Goal: Task Accomplishment & Management: Manage account settings

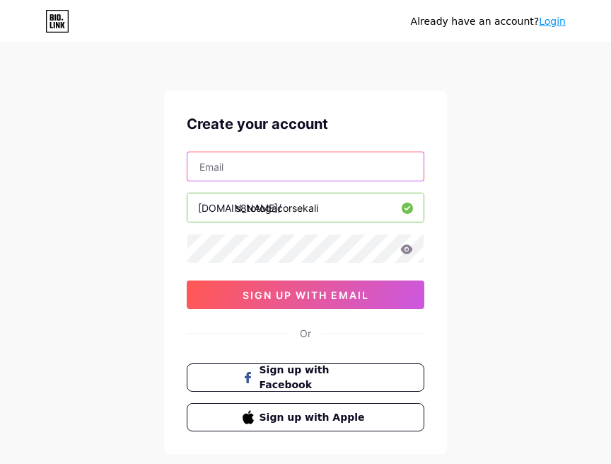
click at [254, 170] on input "text" at bounding box center [306, 166] width 236 height 28
paste input "[EMAIL_ADDRESS][DOMAIN_NAME]"
type input "[EMAIL_ADDRESS][DOMAIN_NAME]"
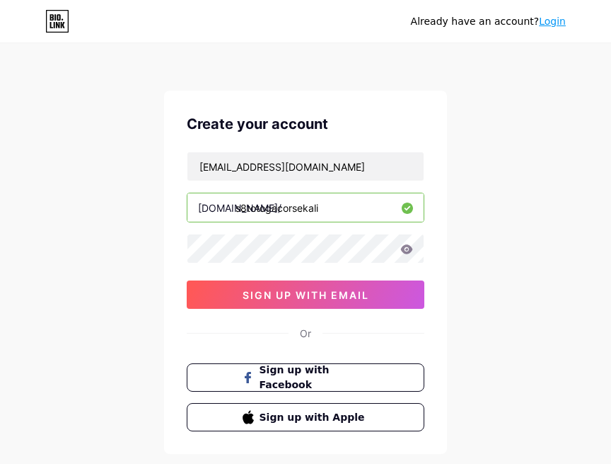
click at [407, 249] on icon at bounding box center [407, 248] width 12 height 9
click at [159, 253] on div "Already have an account? Login Create your account [EMAIL_ADDRESS][DOMAIN_NAME]…" at bounding box center [305, 270] width 611 height 541
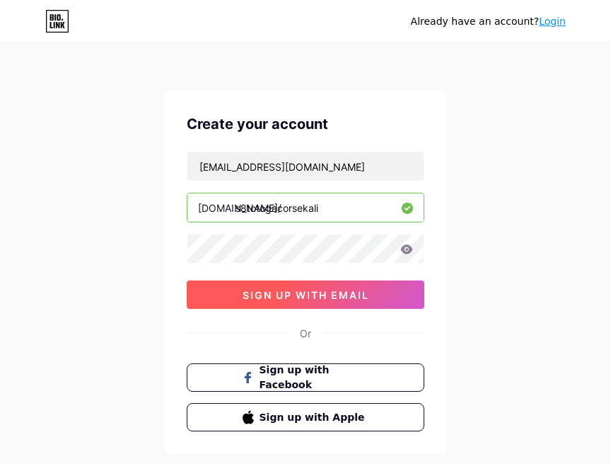
click at [236, 287] on button "sign up with email" at bounding box center [306, 294] width 238 height 28
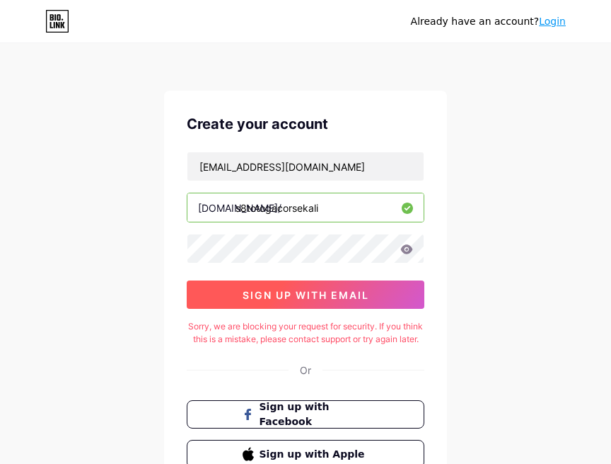
click at [255, 295] on span "sign up with email" at bounding box center [306, 295] width 127 height 12
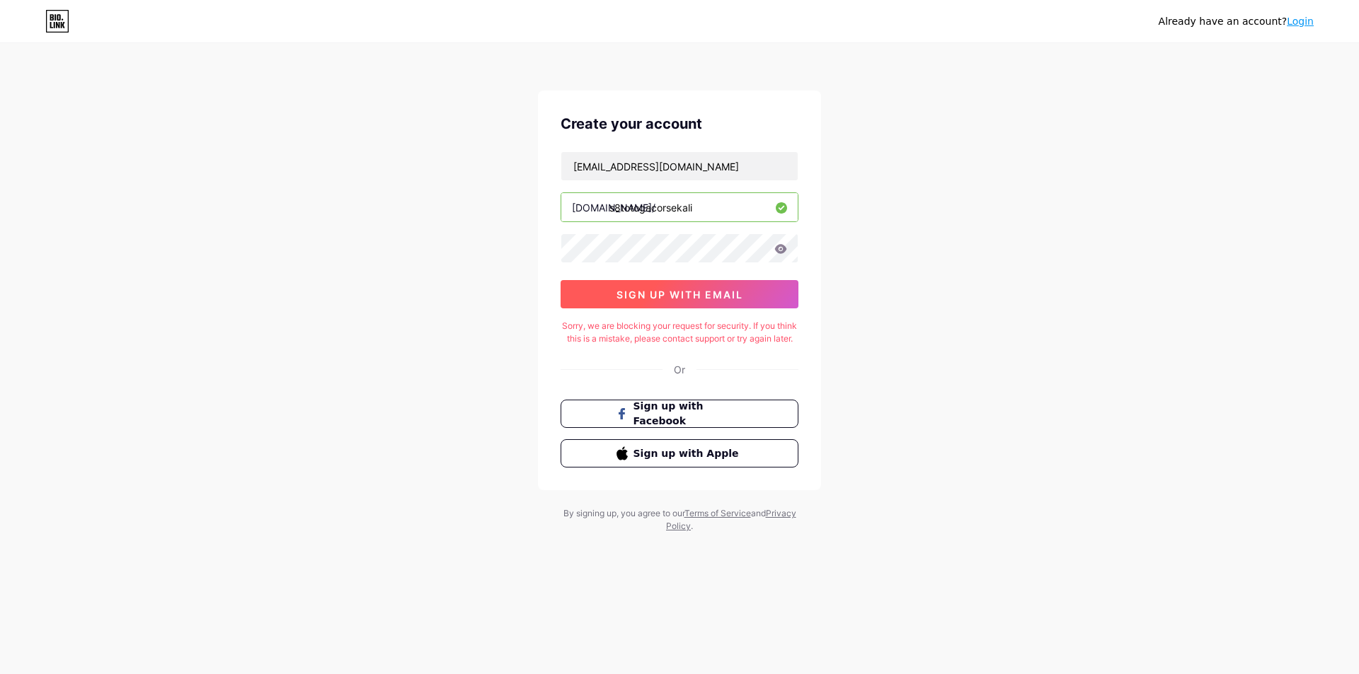
click at [611, 297] on span "sign up with email" at bounding box center [679, 295] width 127 height 12
drag, startPoint x: 710, startPoint y: 359, endPoint x: 606, endPoint y: 351, distance: 105.1
click at [606, 351] on div "Create your account [EMAIL_ADDRESS][DOMAIN_NAME] [DOMAIN_NAME]/ s8totogacorseka…" at bounding box center [679, 291] width 283 height 400
click at [611, 372] on div "Create your account [EMAIL_ADDRESS][DOMAIN_NAME] [DOMAIN_NAME]/ s8totogacorseka…" at bounding box center [679, 291] width 283 height 400
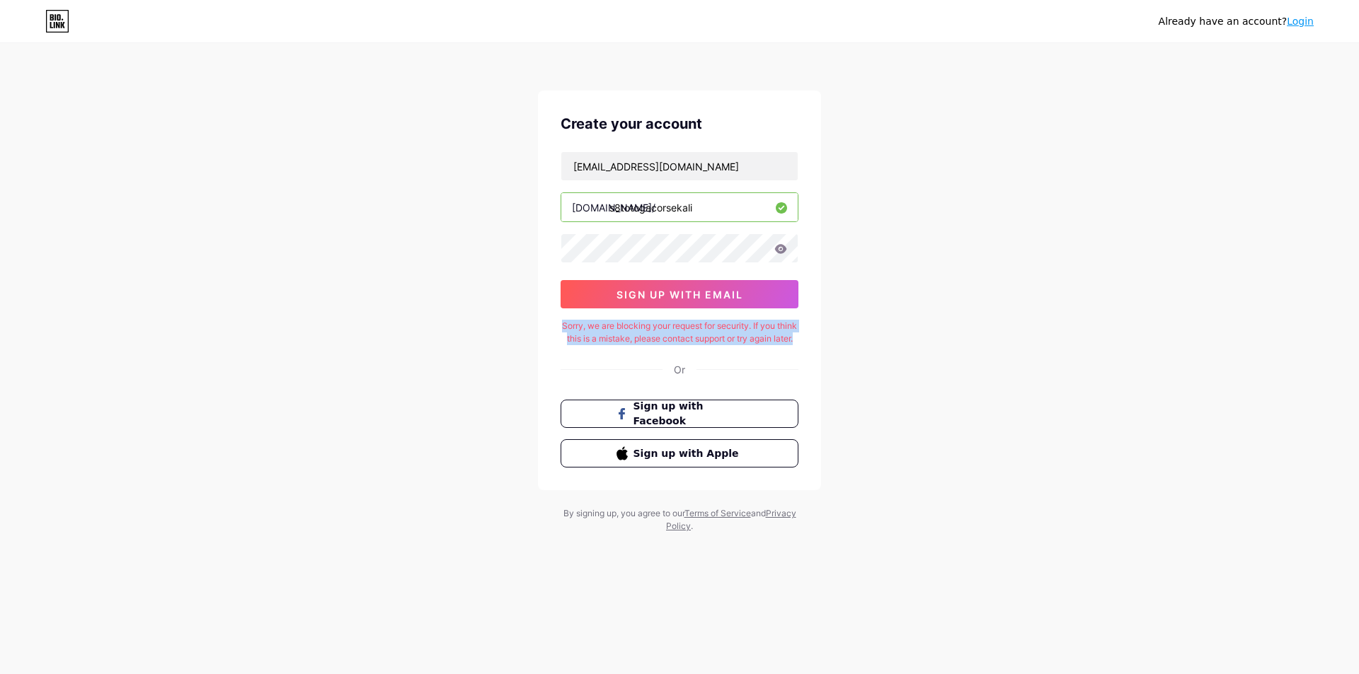
drag, startPoint x: 667, startPoint y: 345, endPoint x: 572, endPoint y: 328, distance: 96.3
click at [572, 328] on div "Sorry, we are blocking your request for security. If you think this is a mistak…" at bounding box center [679, 332] width 238 height 25
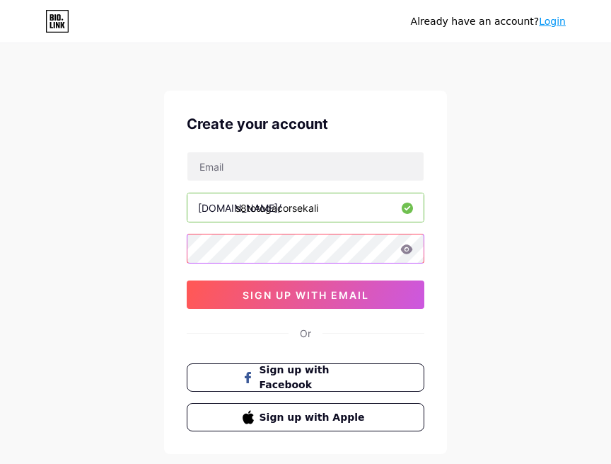
click at [214, 270] on div "[DOMAIN_NAME]/ s8totogacorsekali 0cAFcWeA7Dnyh7xwFFFPMVrnZJDNmOoM0NW-nNPap_HAa5…" at bounding box center [306, 229] width 238 height 157
click at [277, 180] on div at bounding box center [306, 166] width 238 height 30
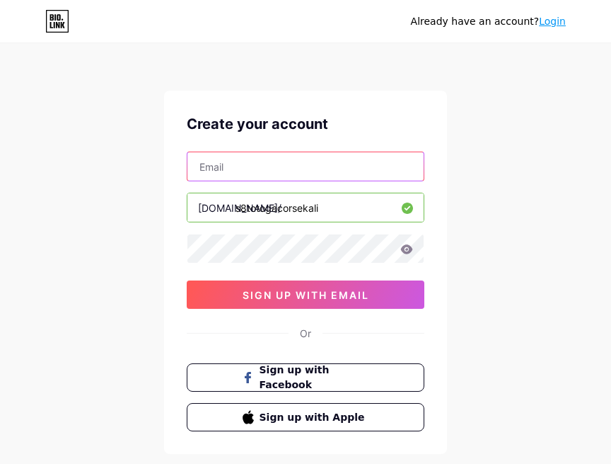
click at [284, 171] on input "text" at bounding box center [306, 166] width 236 height 28
paste input "[EMAIL_ADDRESS][DOMAIN_NAME]"
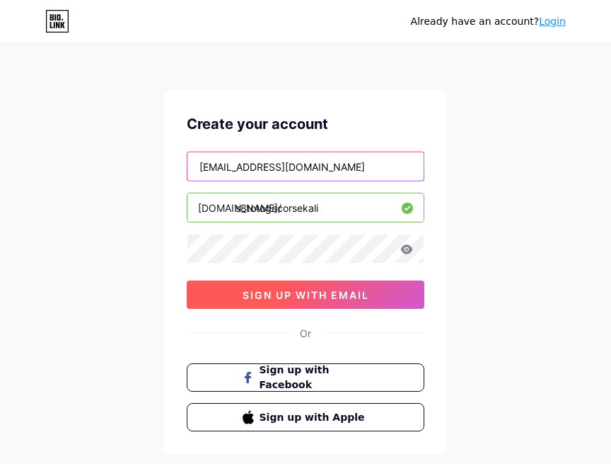
type input "[EMAIL_ADDRESS][DOMAIN_NAME]"
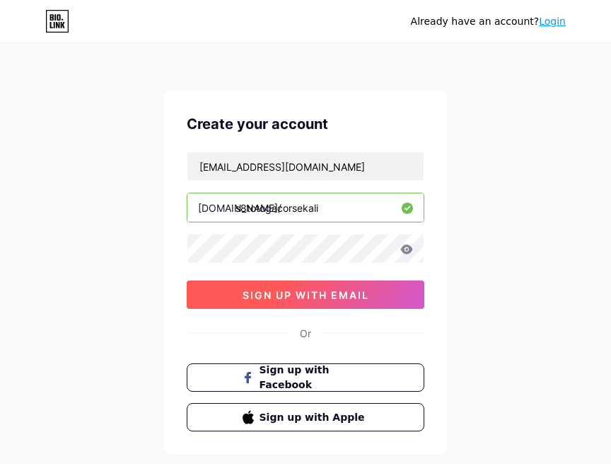
click at [280, 304] on button "sign up with email" at bounding box center [306, 294] width 238 height 28
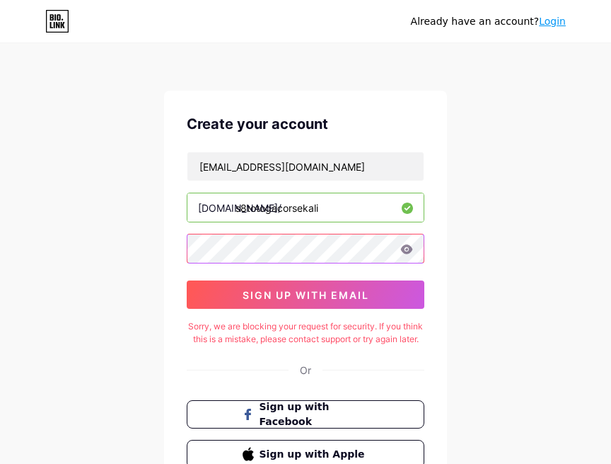
click at [170, 259] on div "Create your account [EMAIL_ADDRESS][DOMAIN_NAME] [DOMAIN_NAME]/ s8totogacorseka…" at bounding box center [305, 291] width 283 height 400
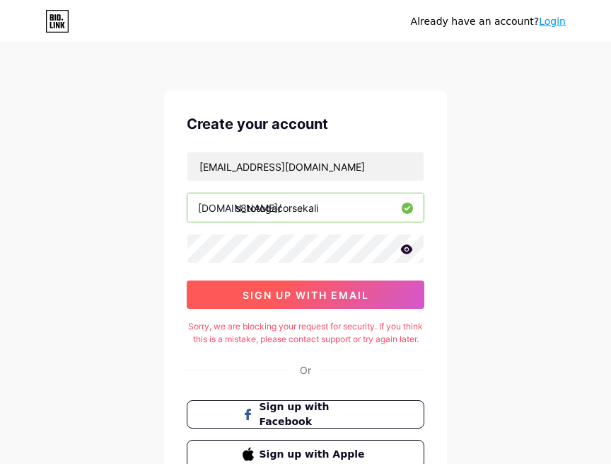
click at [228, 284] on button "sign up with email" at bounding box center [306, 294] width 238 height 28
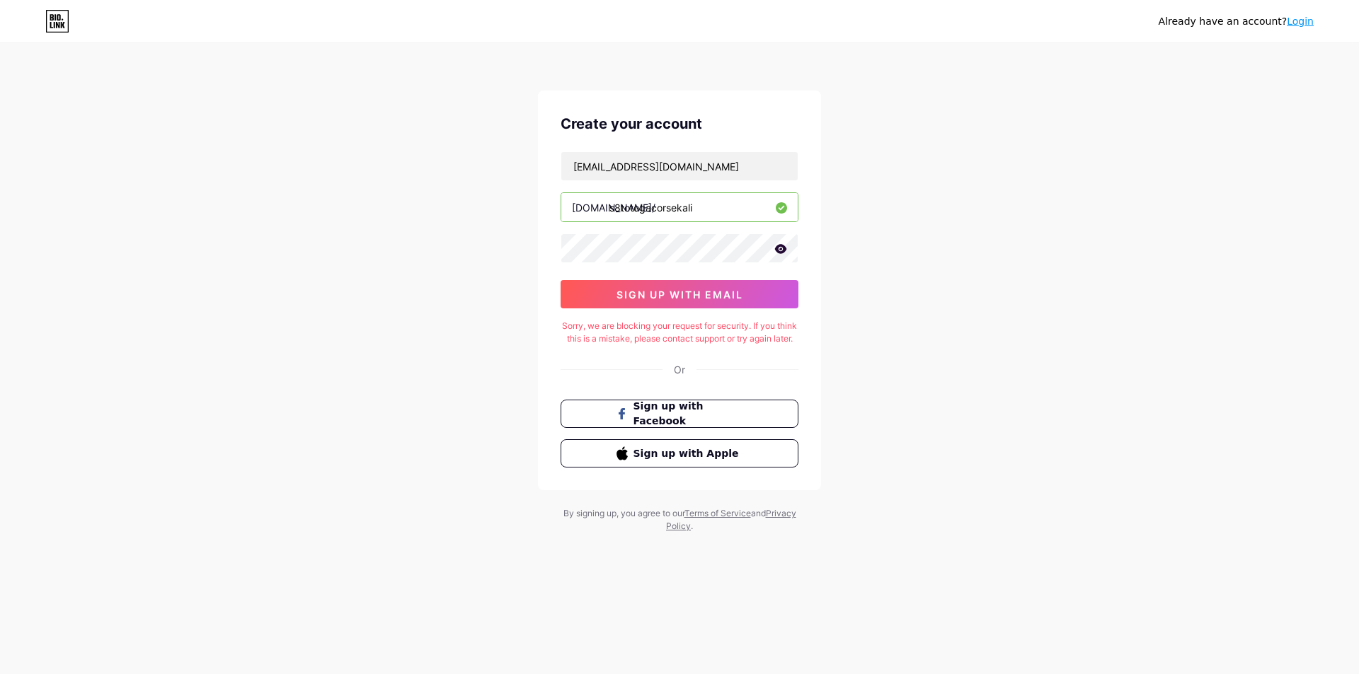
click at [611, 33] on div "Already have an account? Login" at bounding box center [679, 21] width 1359 height 42
click at [611, 22] on link "Login" at bounding box center [1300, 21] width 27 height 11
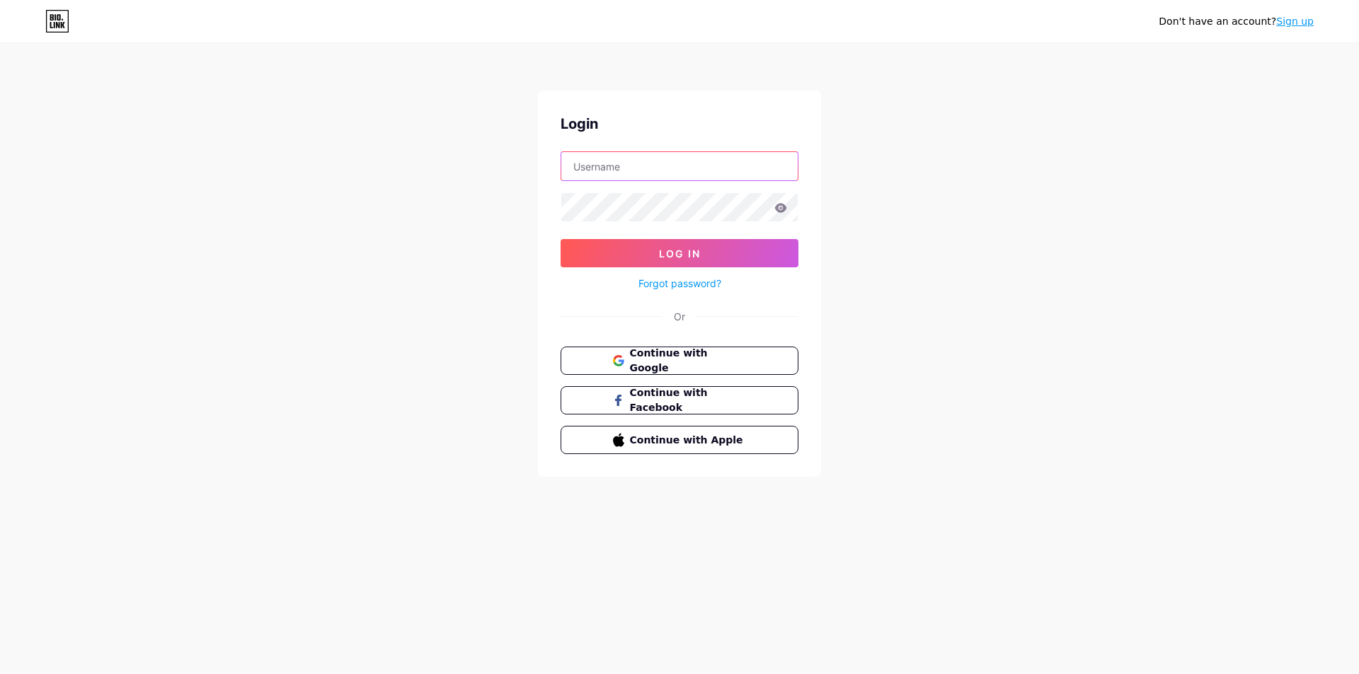
type input "[EMAIL_ADDRESS][DOMAIN_NAME]"
click at [611, 265] on button "Log In" at bounding box center [679, 253] width 238 height 28
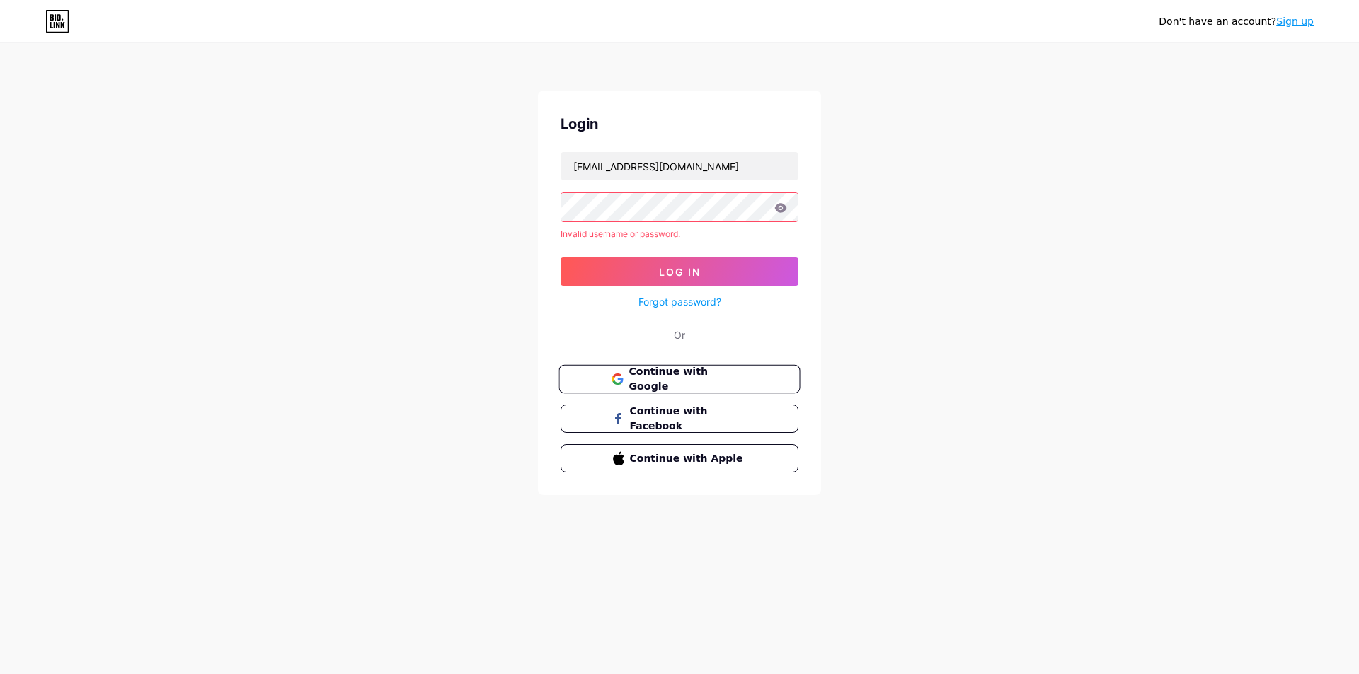
click at [611, 381] on span "Continue with Google" at bounding box center [687, 379] width 118 height 30
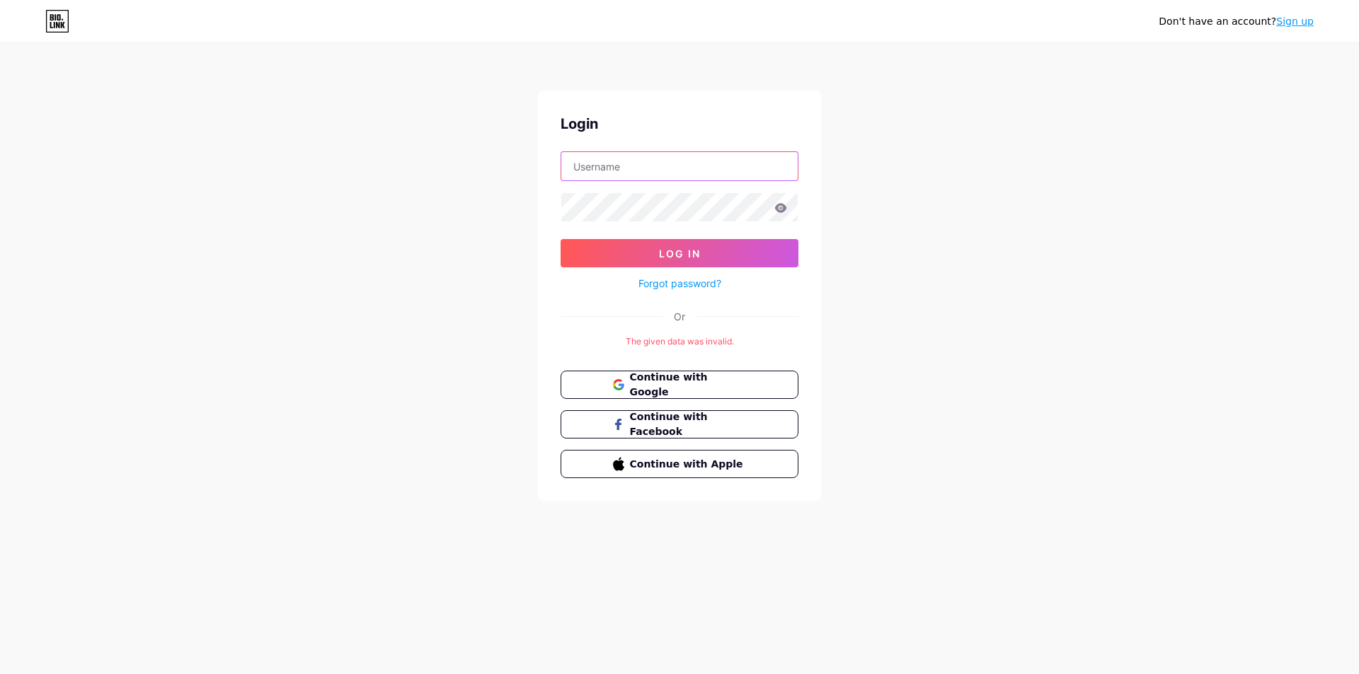
type input "[EMAIL_ADDRESS][DOMAIN_NAME]"
click at [621, 286] on link "Forgot password?" at bounding box center [679, 283] width 83 height 15
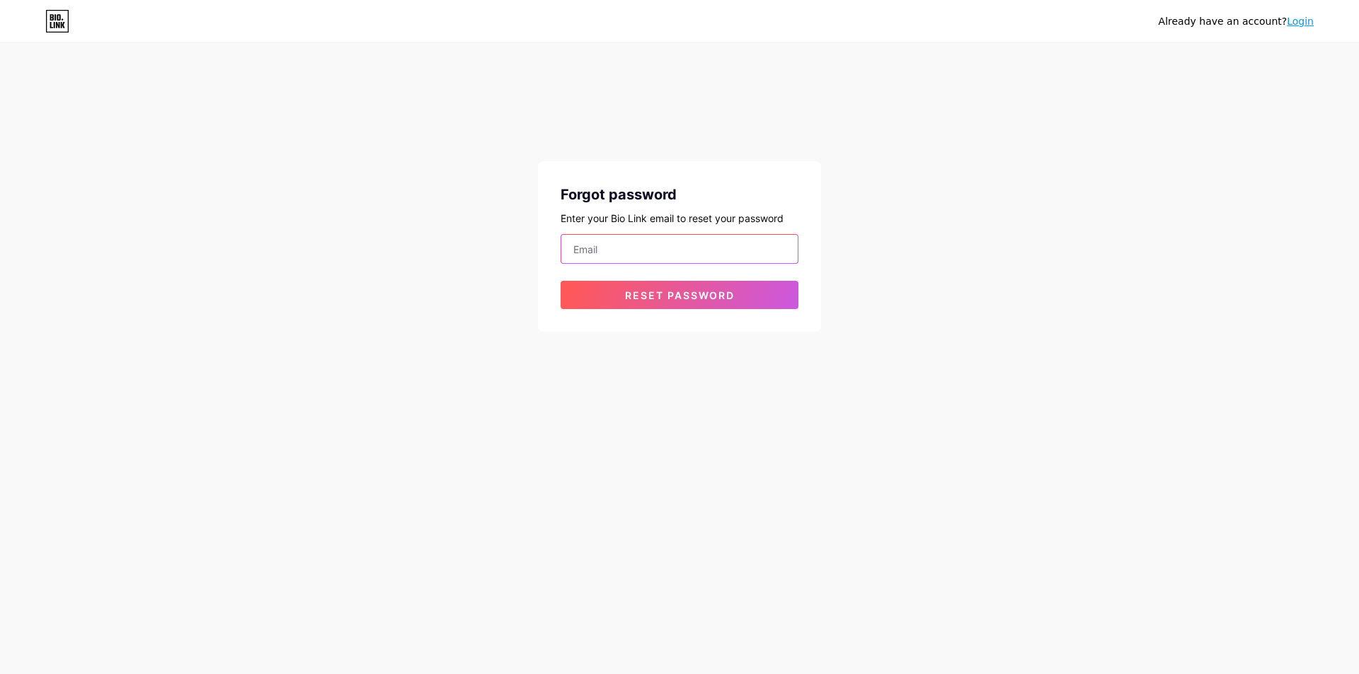
click at [621, 247] on input "email" at bounding box center [679, 249] width 236 height 28
type input "[EMAIL_ADDRESS][DOMAIN_NAME]"
click at [621, 289] on span "Reset password" at bounding box center [680, 295] width 110 height 12
